Goal: Information Seeking & Learning: Check status

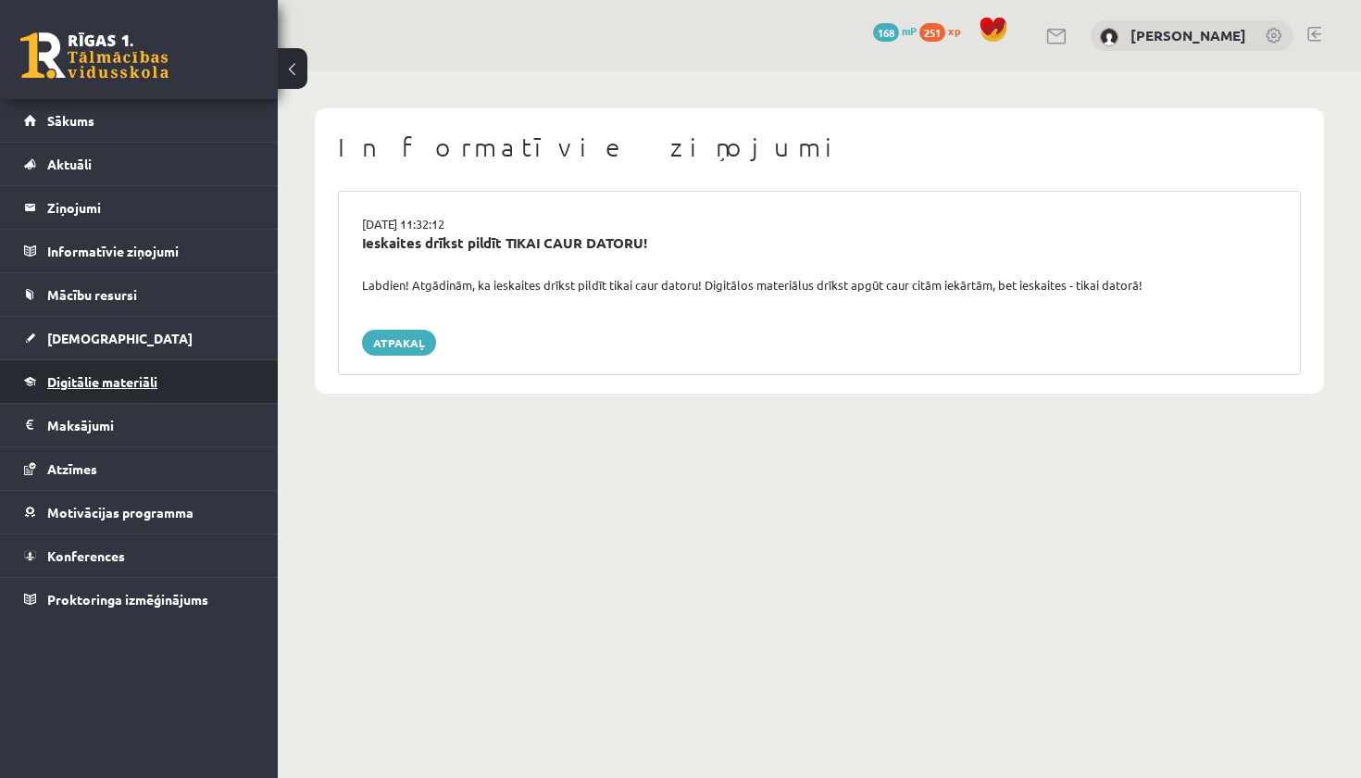
click at [87, 384] on span "Digitālie materiāli" at bounding box center [102, 381] width 110 height 17
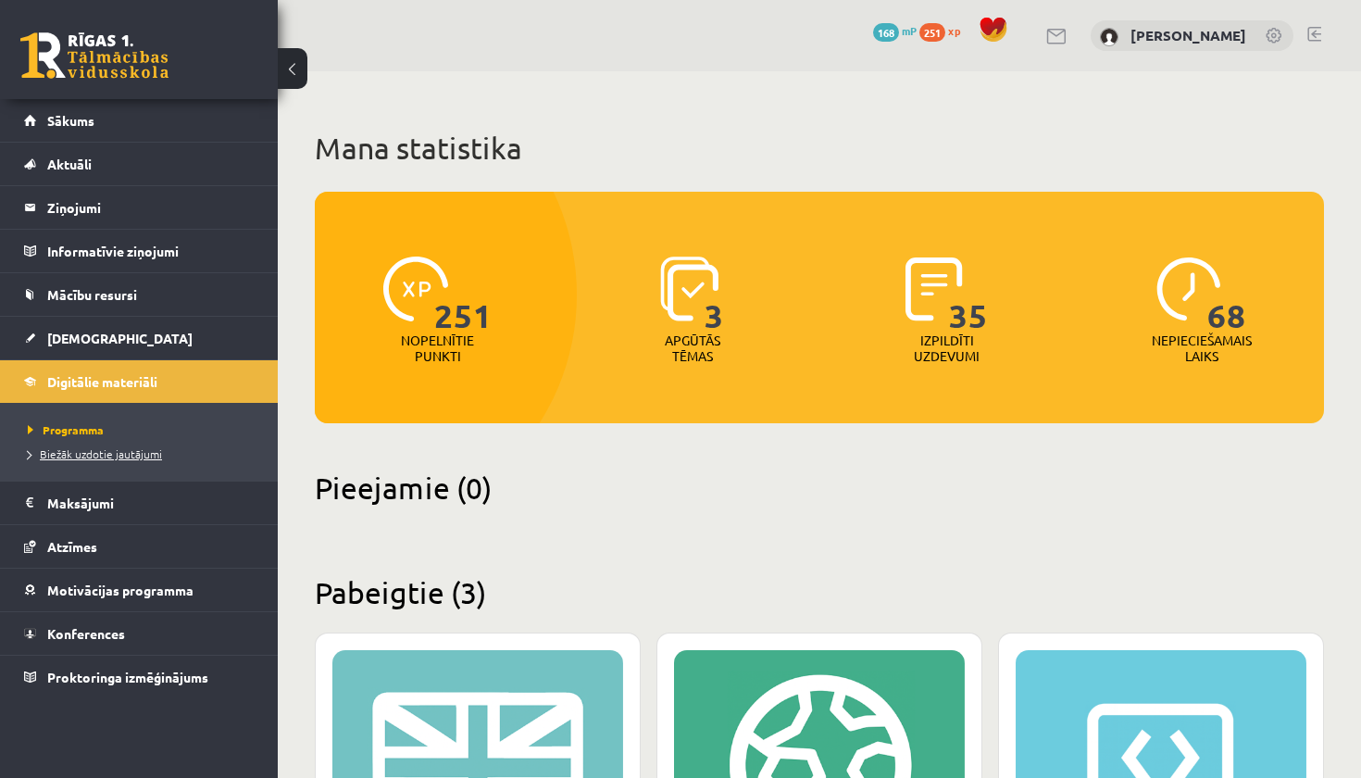
click at [61, 449] on span "Biežāk uzdotie jautājumi" at bounding box center [95, 453] width 134 height 15
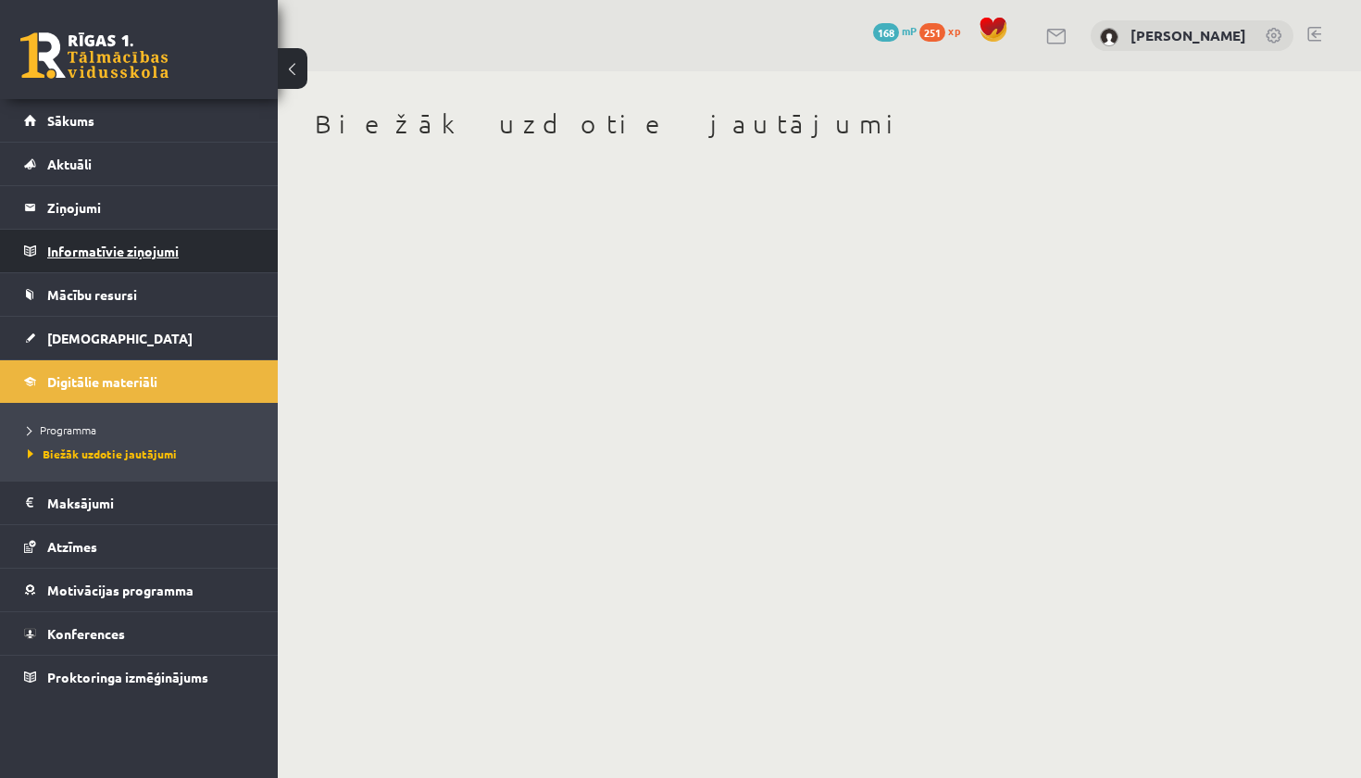
click at [93, 244] on legend "Informatīvie ziņojumi 0" at bounding box center [150, 251] width 207 height 43
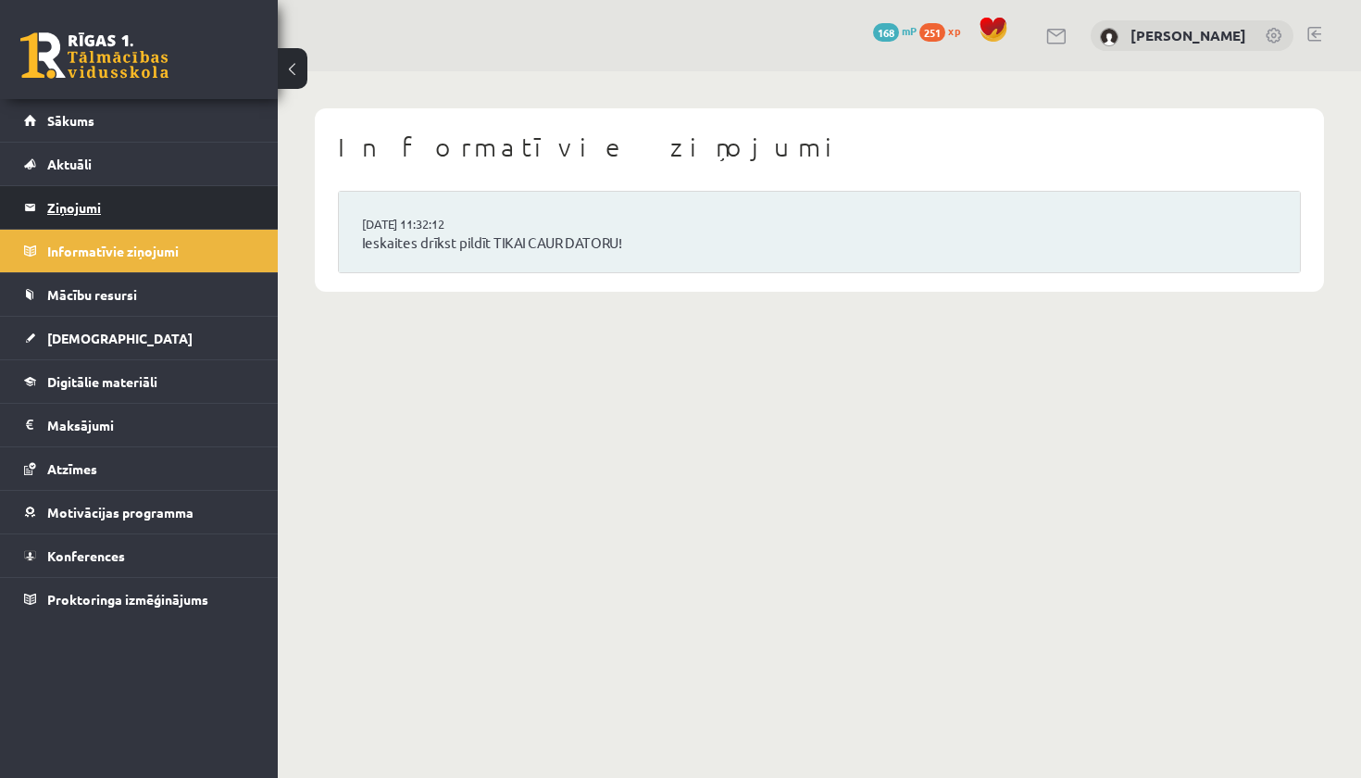
click at [83, 212] on legend "Ziņojumi 0" at bounding box center [150, 207] width 207 height 43
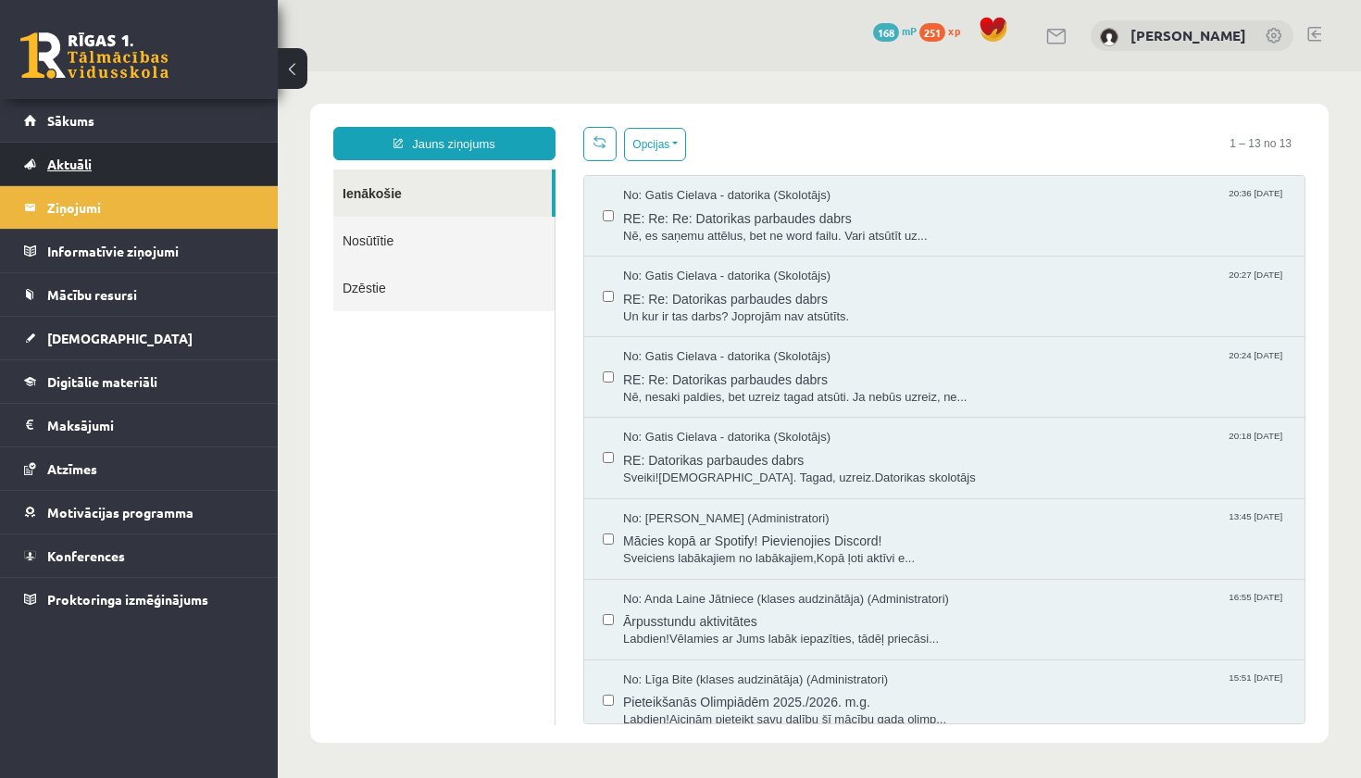
click at [77, 159] on span "Aktuāli" at bounding box center [69, 164] width 44 height 17
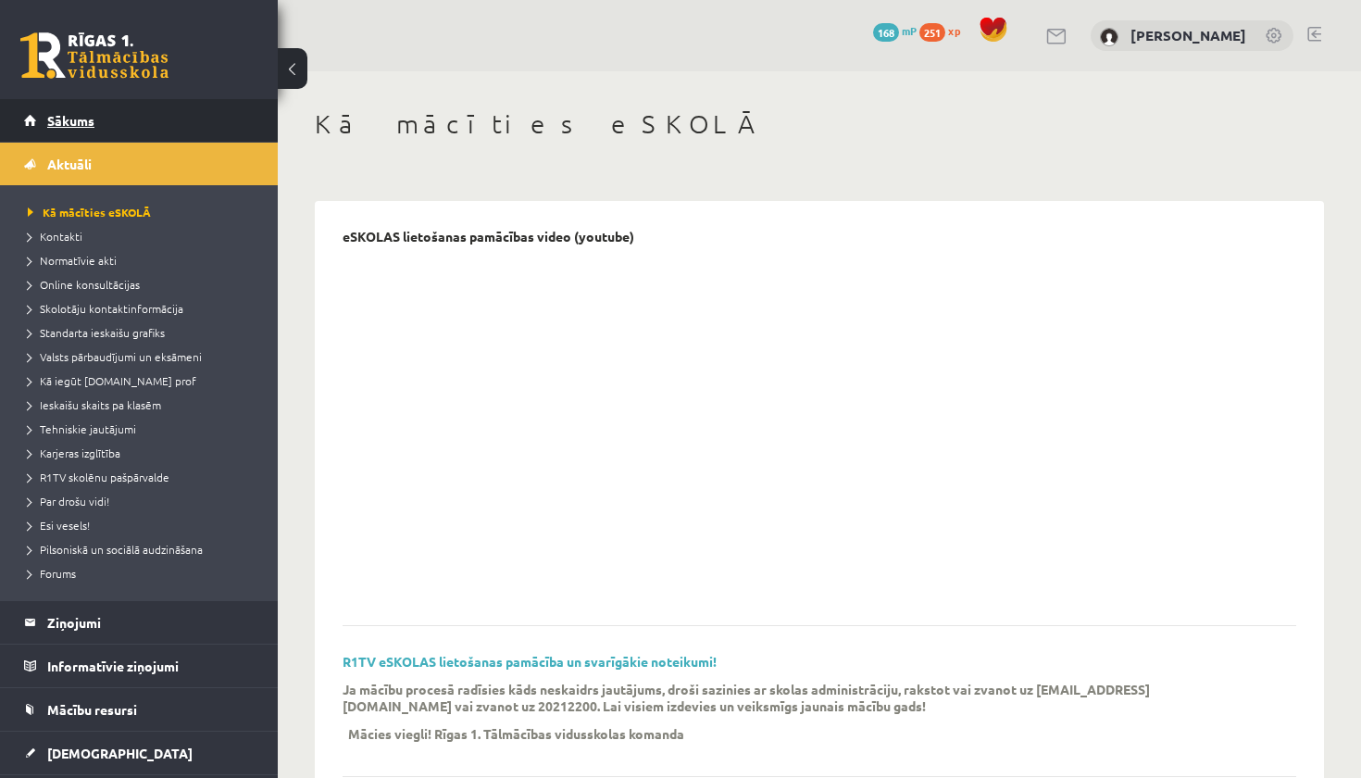
click at [76, 137] on link "Sākums" at bounding box center [139, 120] width 231 height 43
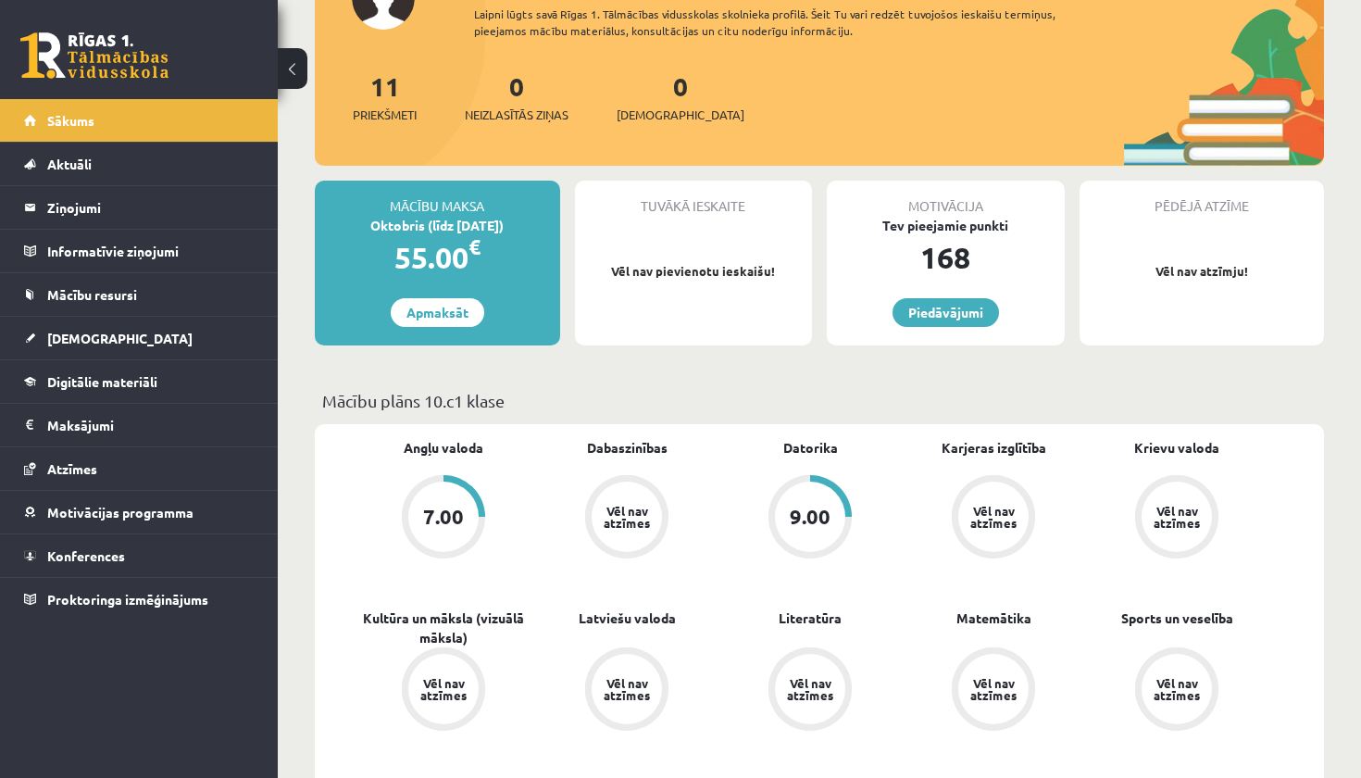
scroll to position [180, 0]
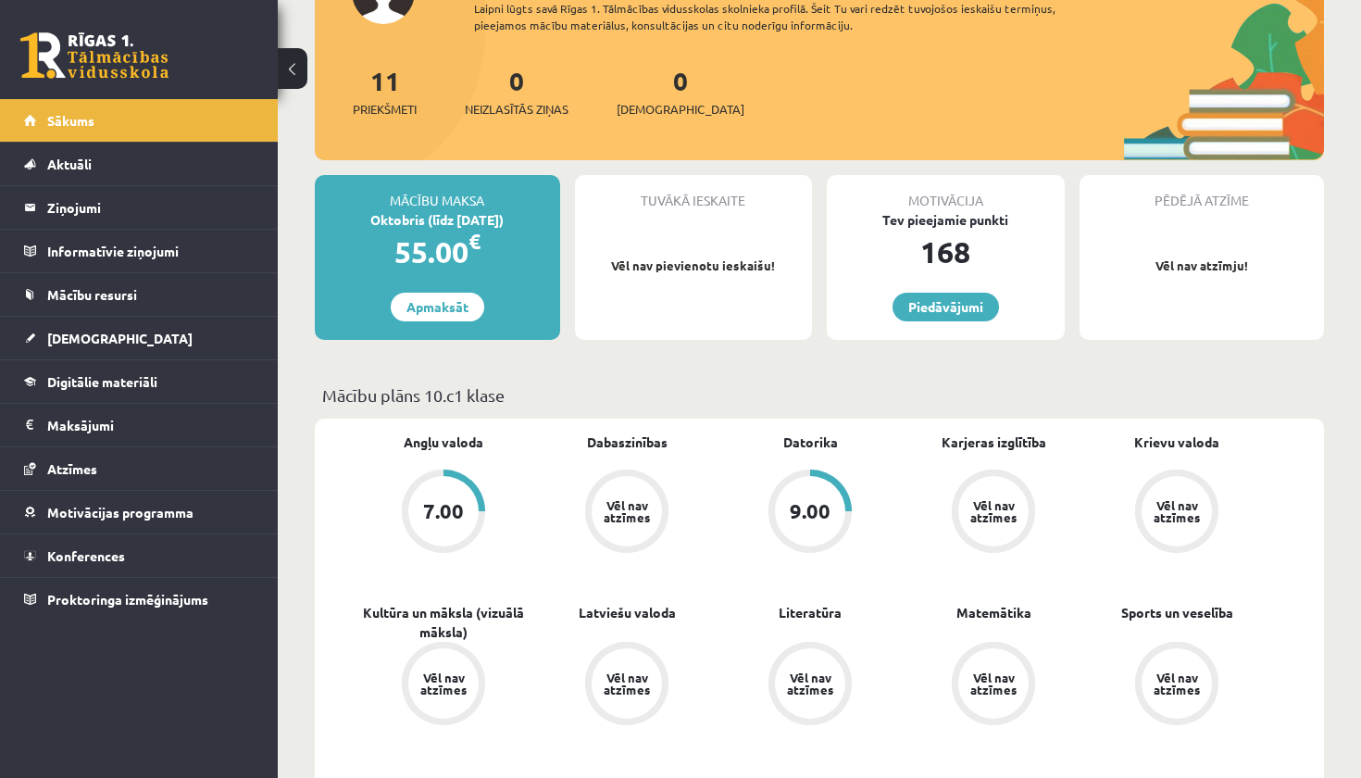
click at [802, 510] on div "9.00" at bounding box center [810, 511] width 41 height 20
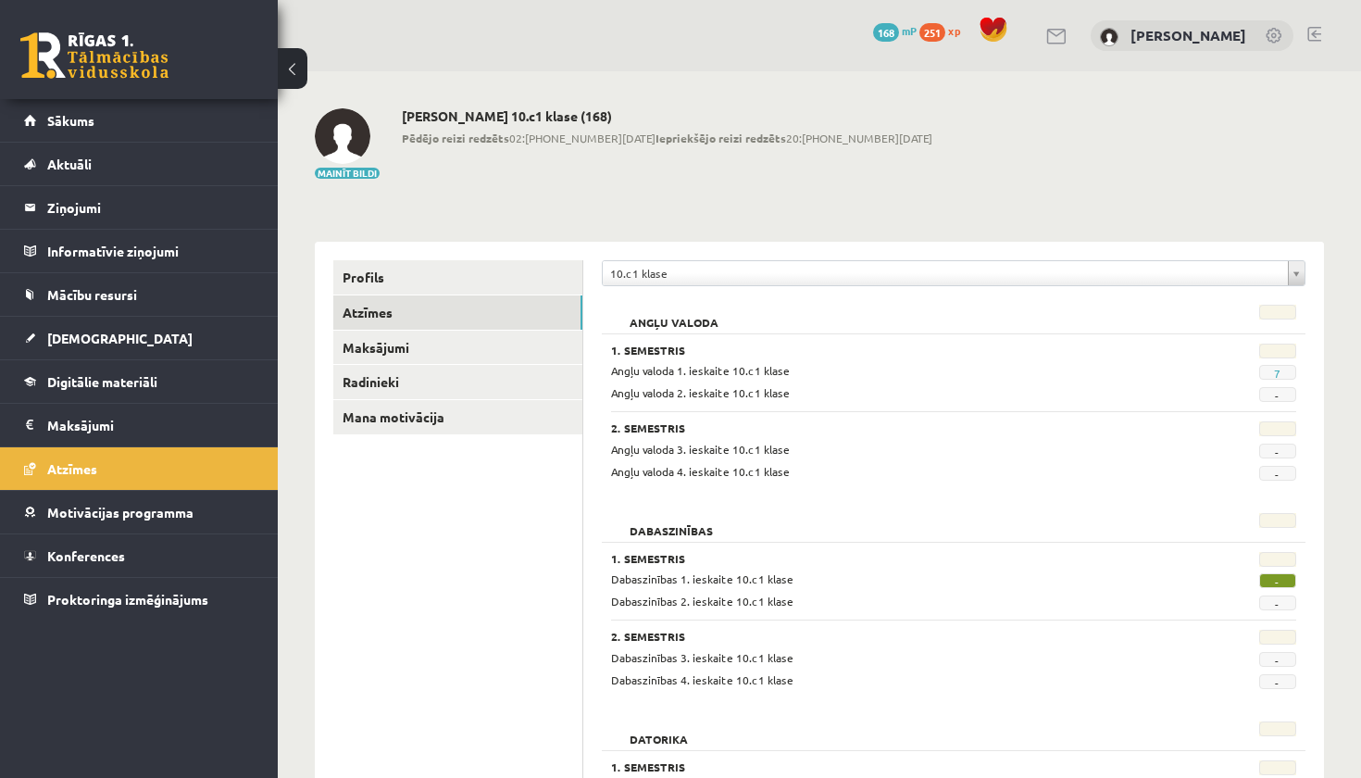
scroll to position [13, 0]
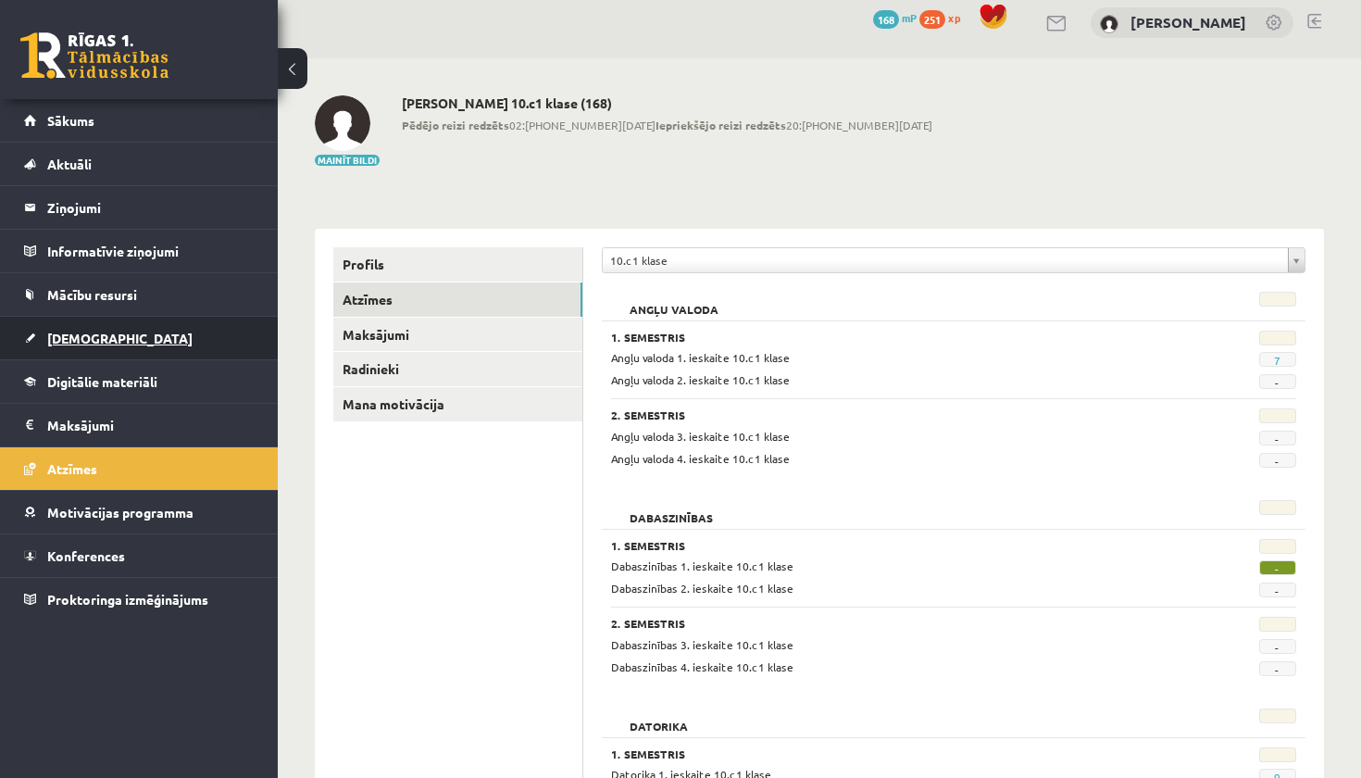
click at [87, 343] on span "[DEMOGRAPHIC_DATA]" at bounding box center [119, 338] width 145 height 17
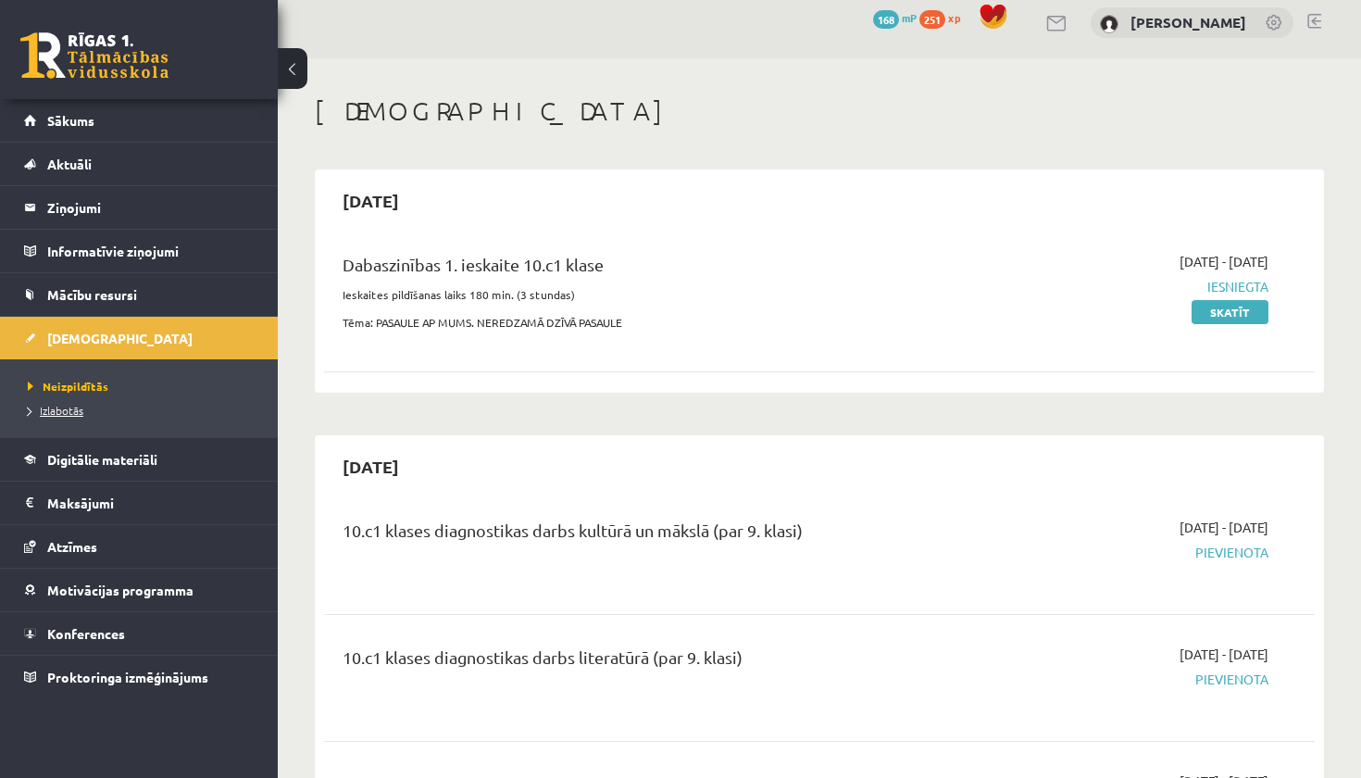
click at [85, 405] on link "Izlabotās" at bounding box center [143, 410] width 231 height 17
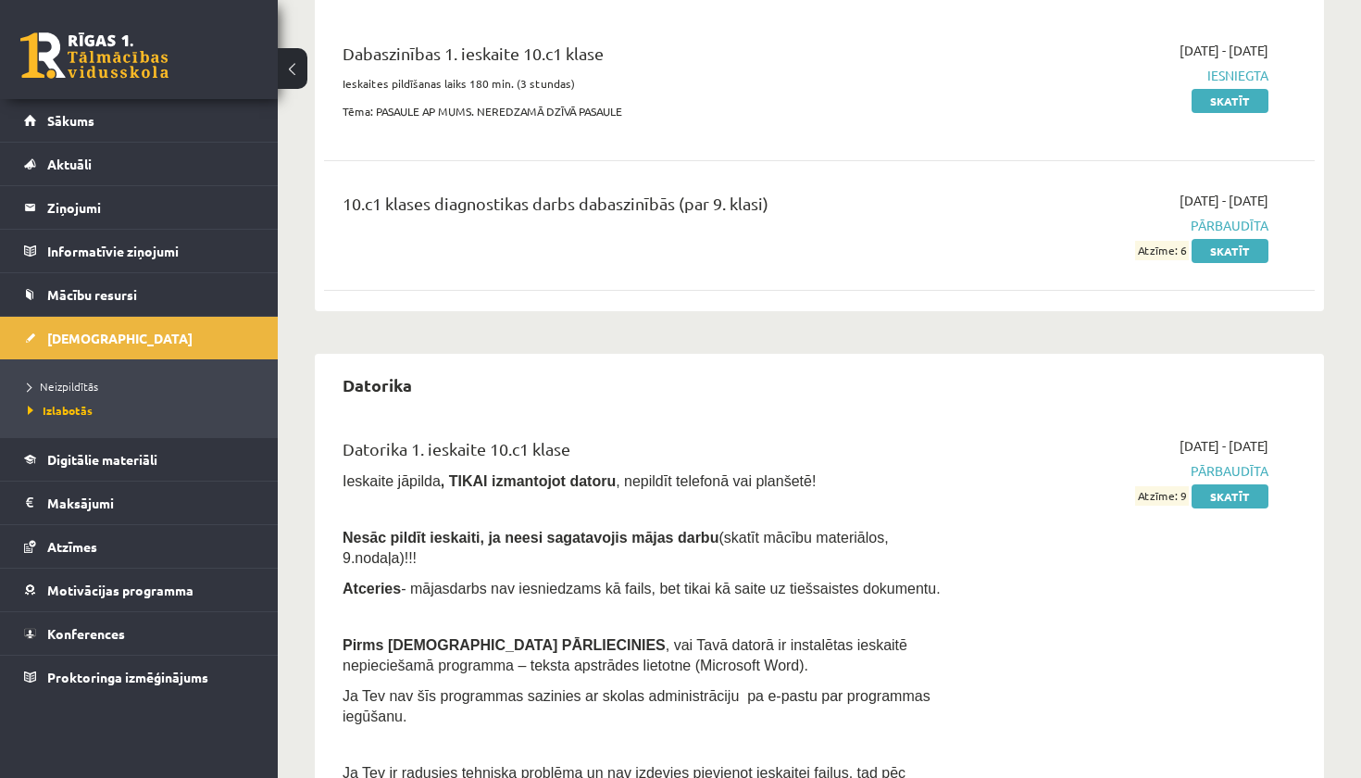
scroll to position [605, 0]
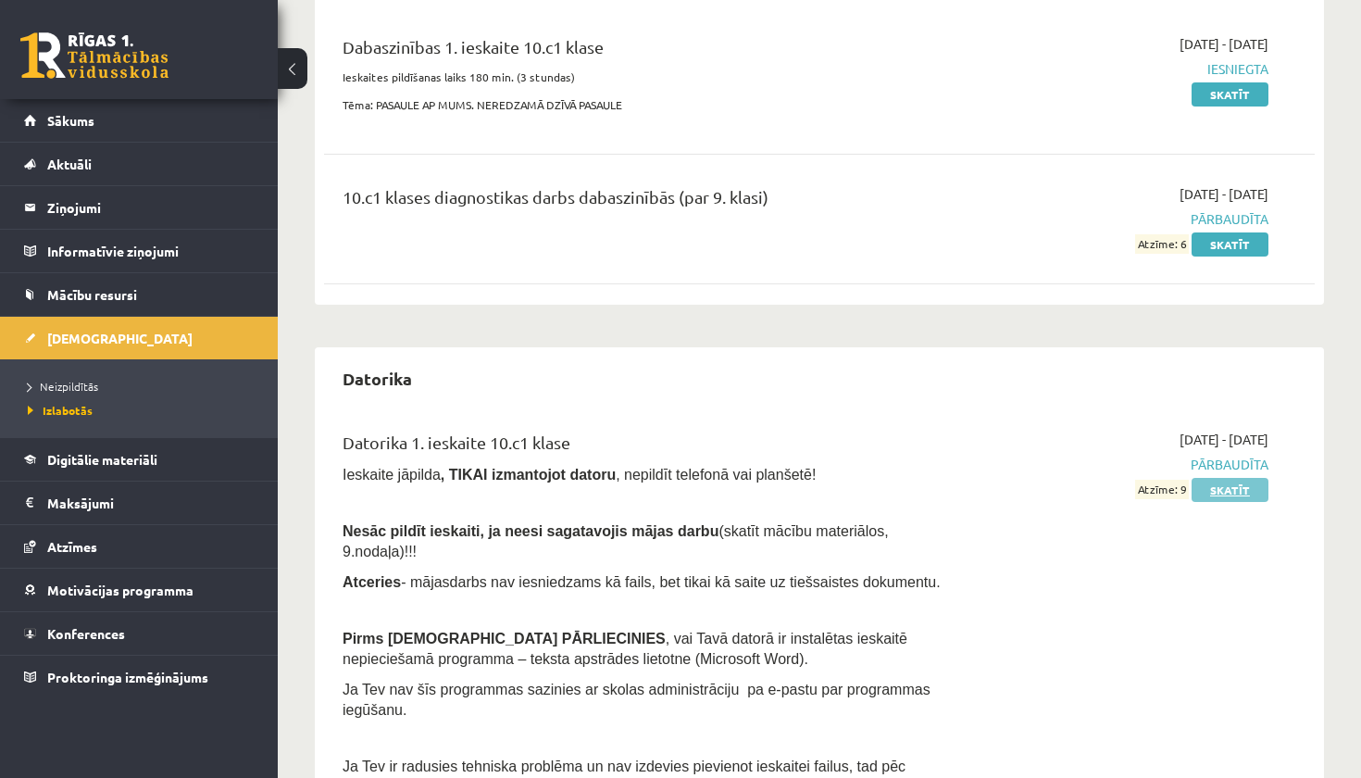
click at [1222, 490] on link "Skatīt" at bounding box center [1229, 490] width 77 height 24
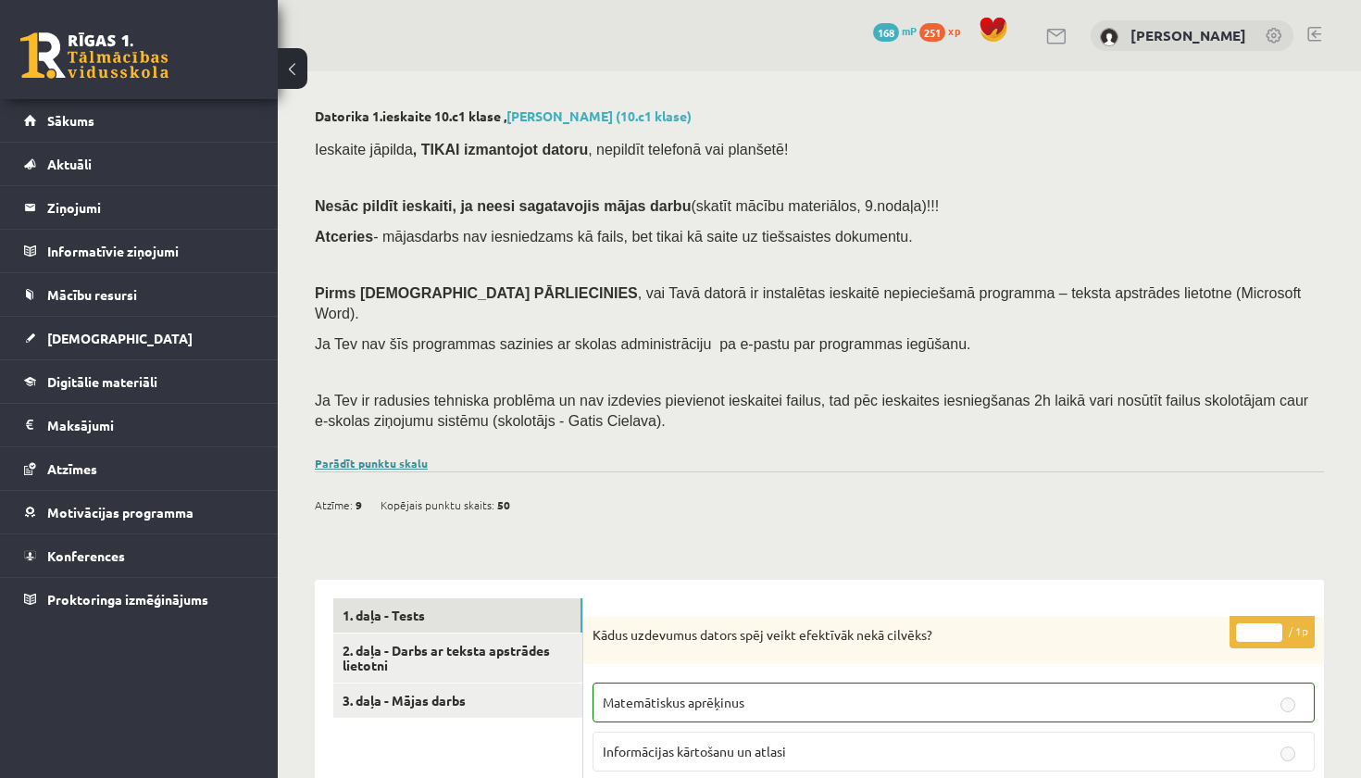
click at [385, 455] on link "Parādīt punktu skalu" at bounding box center [371, 462] width 113 height 15
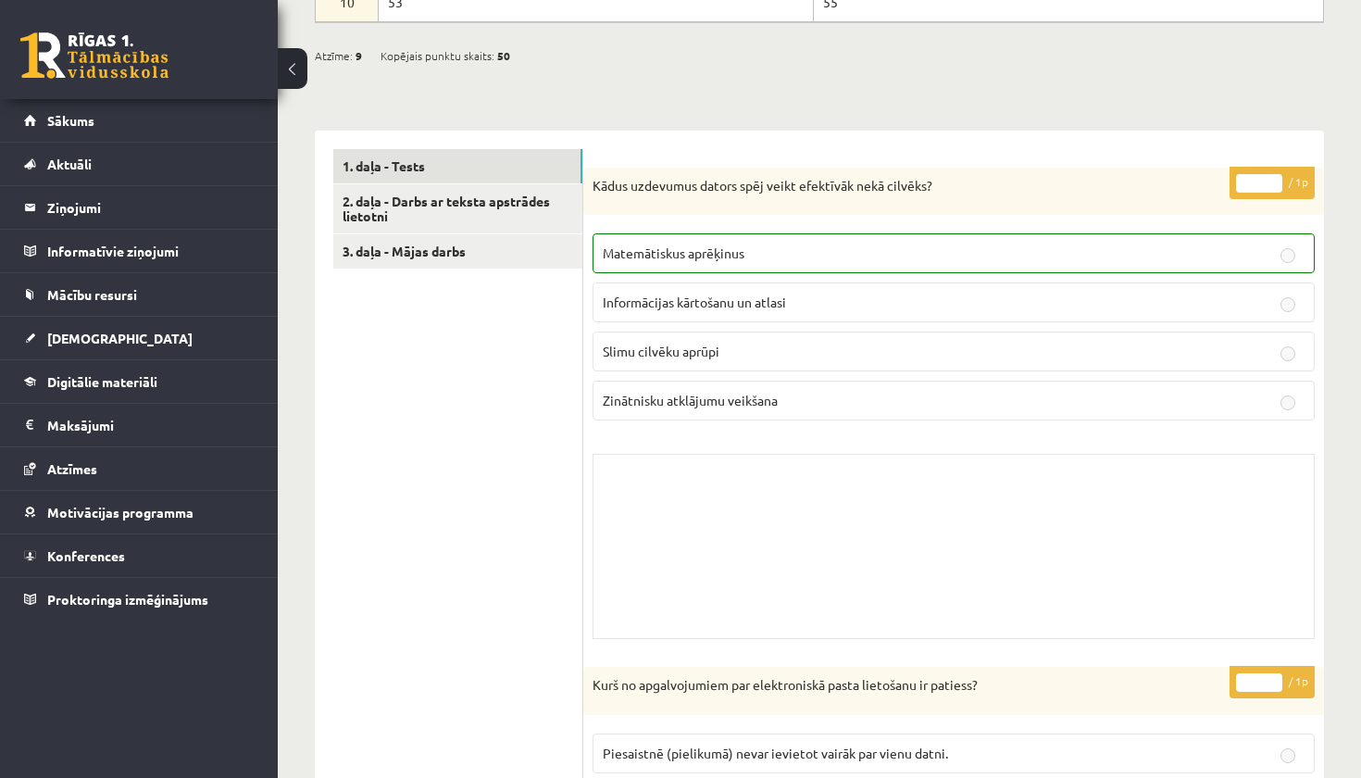
scroll to position [880, 0]
click at [432, 186] on link "2. daļa - Darbs ar teksta apstrādes lietotni" at bounding box center [457, 211] width 249 height 50
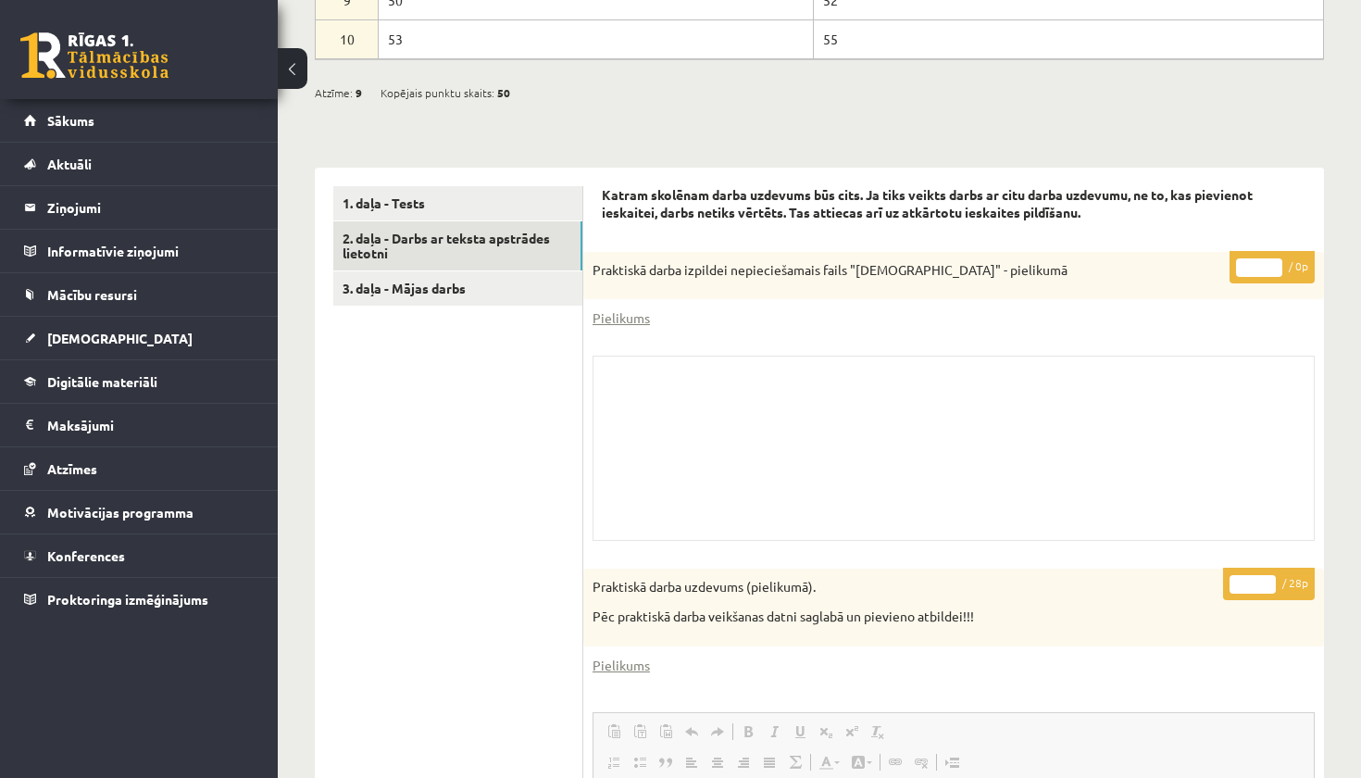
scroll to position [711, 0]
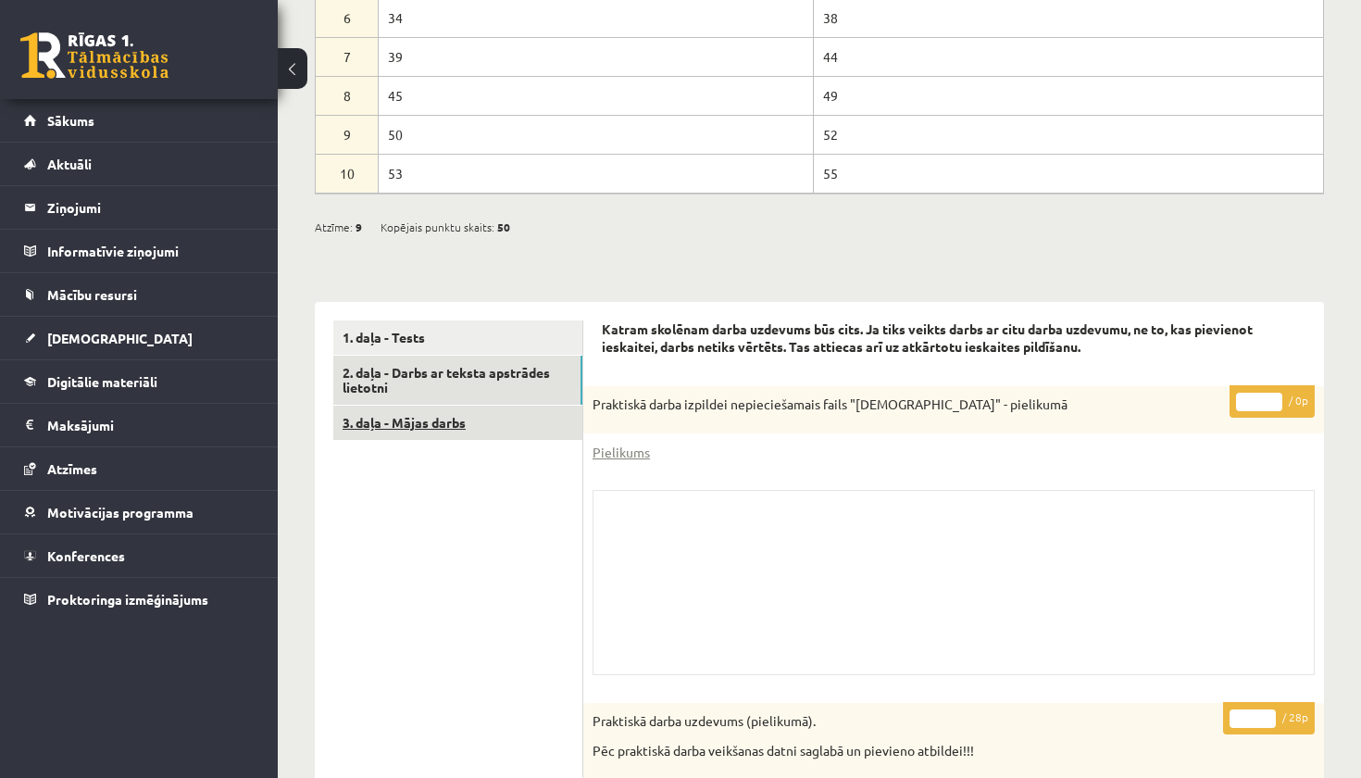
click at [398, 405] on link "3. daļa - Mājas darbs" at bounding box center [457, 422] width 249 height 34
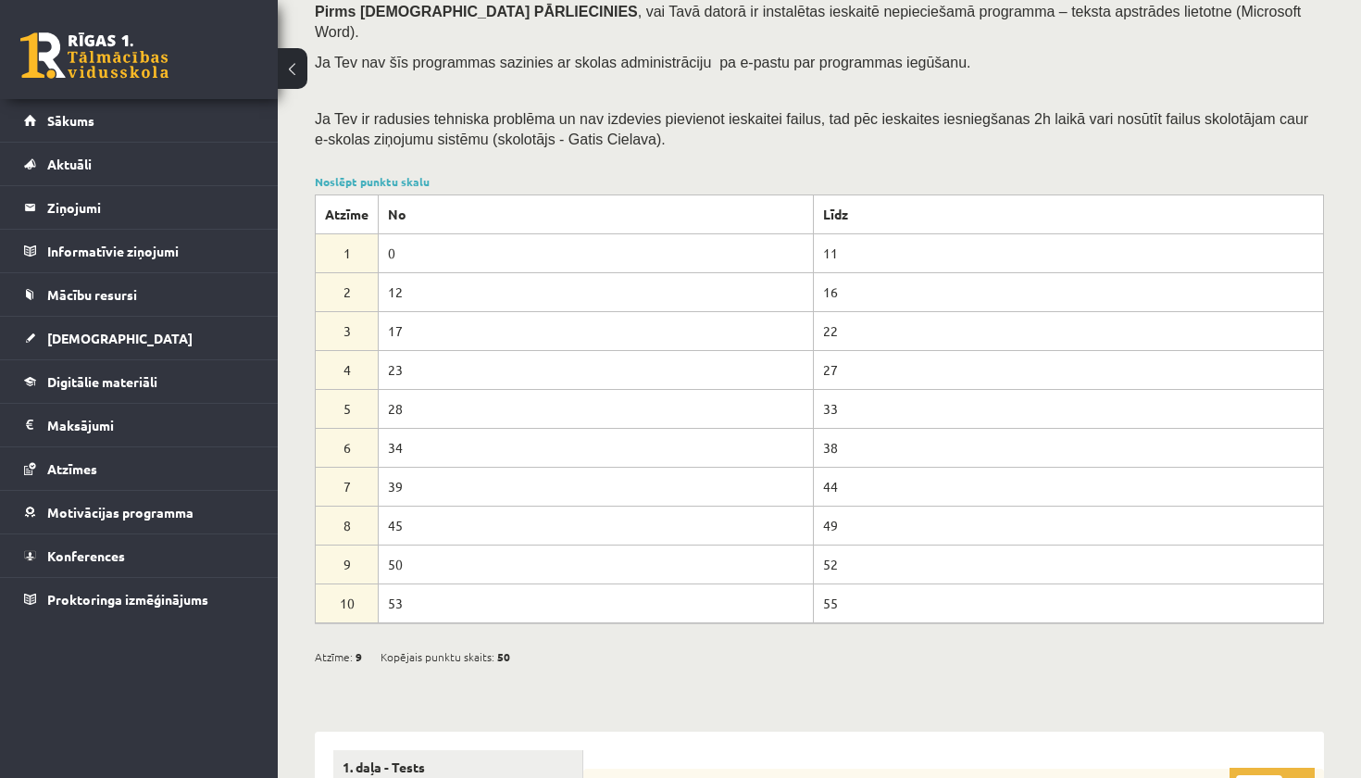
scroll to position [280, 0]
